Goal: Information Seeking & Learning: Learn about a topic

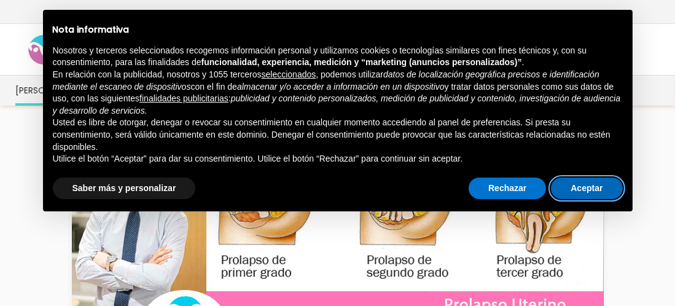
drag, startPoint x: 591, startPoint y: 188, endPoint x: 508, endPoint y: 215, distance: 87.2
click at [591, 187] on button "Aceptar" at bounding box center [586, 188] width 71 height 22
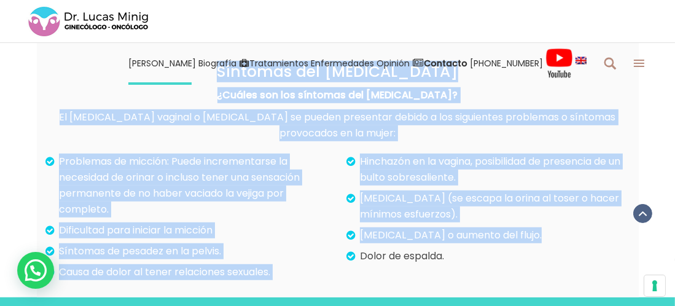
scroll to position [860, 0]
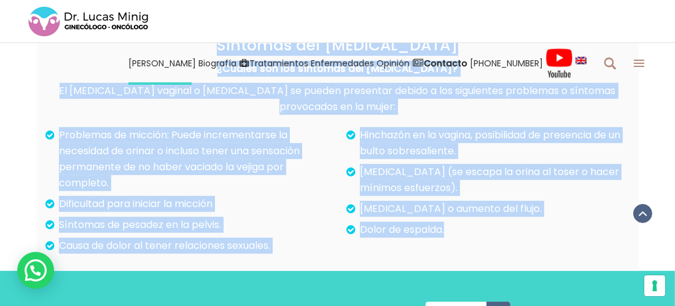
drag, startPoint x: 219, startPoint y: 128, endPoint x: 450, endPoint y: 192, distance: 240.0
click at [450, 192] on div "Síntomas del [MEDICAL_DATA] ¿Cuáles son los síntomas del [MEDICAL_DATA]? El [ME…" at bounding box center [337, 135] width 583 height 247
copy div "Síntomas del [MEDICAL_DATA] ¿Cuáles son los síntomas del [MEDICAL_DATA]? El [ME…"
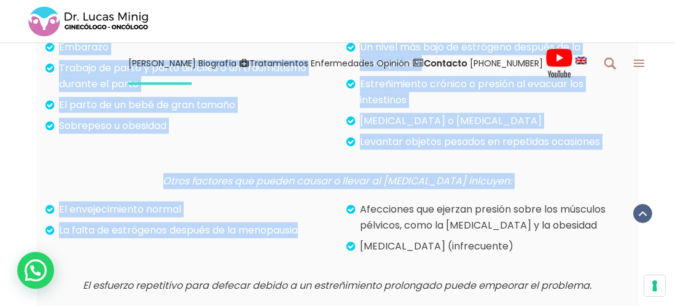
scroll to position [1351, 0]
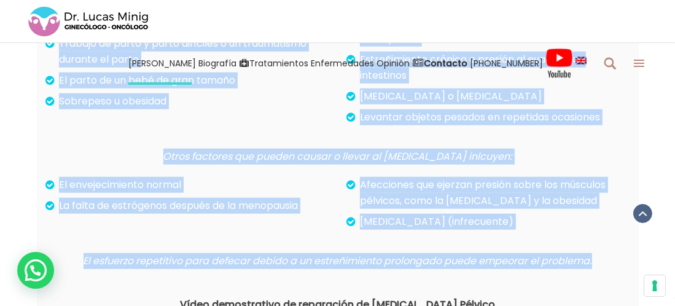
drag, startPoint x: 154, startPoint y: 122, endPoint x: 592, endPoint y: 230, distance: 451.5
click at [592, 230] on div "¿Por qué tengo [MEDICAL_DATA] y/o genital? Los músculos, ligamentos y otras est…" at bounding box center [337, 85] width 583 height 367
copy div "¿Lor ips dolor Sitametc adipisc e/s doeiusm? Tem incididu, utlaboreet d magna a…"
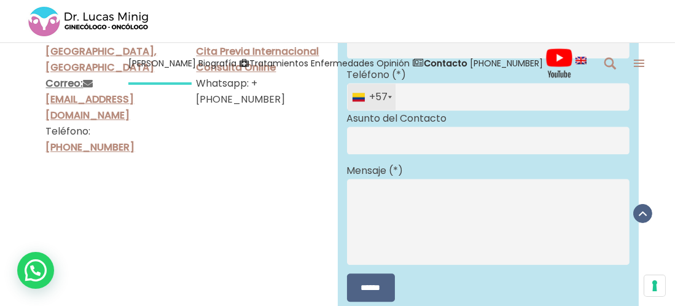
scroll to position [3438, 0]
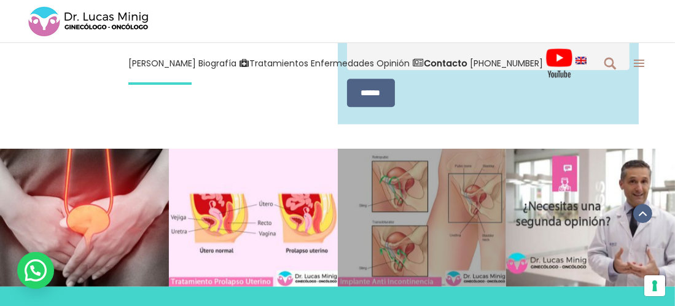
click at [423, 157] on link at bounding box center [422, 218] width 169 height 138
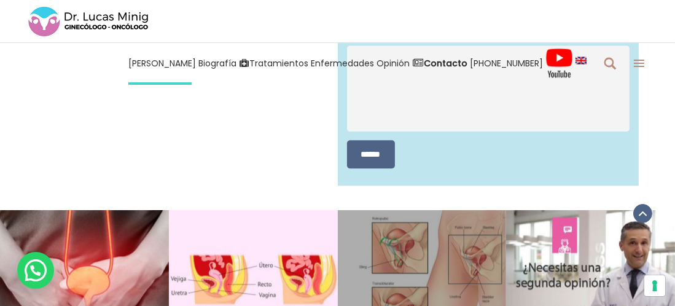
scroll to position [3376, 0]
click at [432, 222] on link at bounding box center [422, 280] width 169 height 138
